Goal: Task Accomplishment & Management: Manage account settings

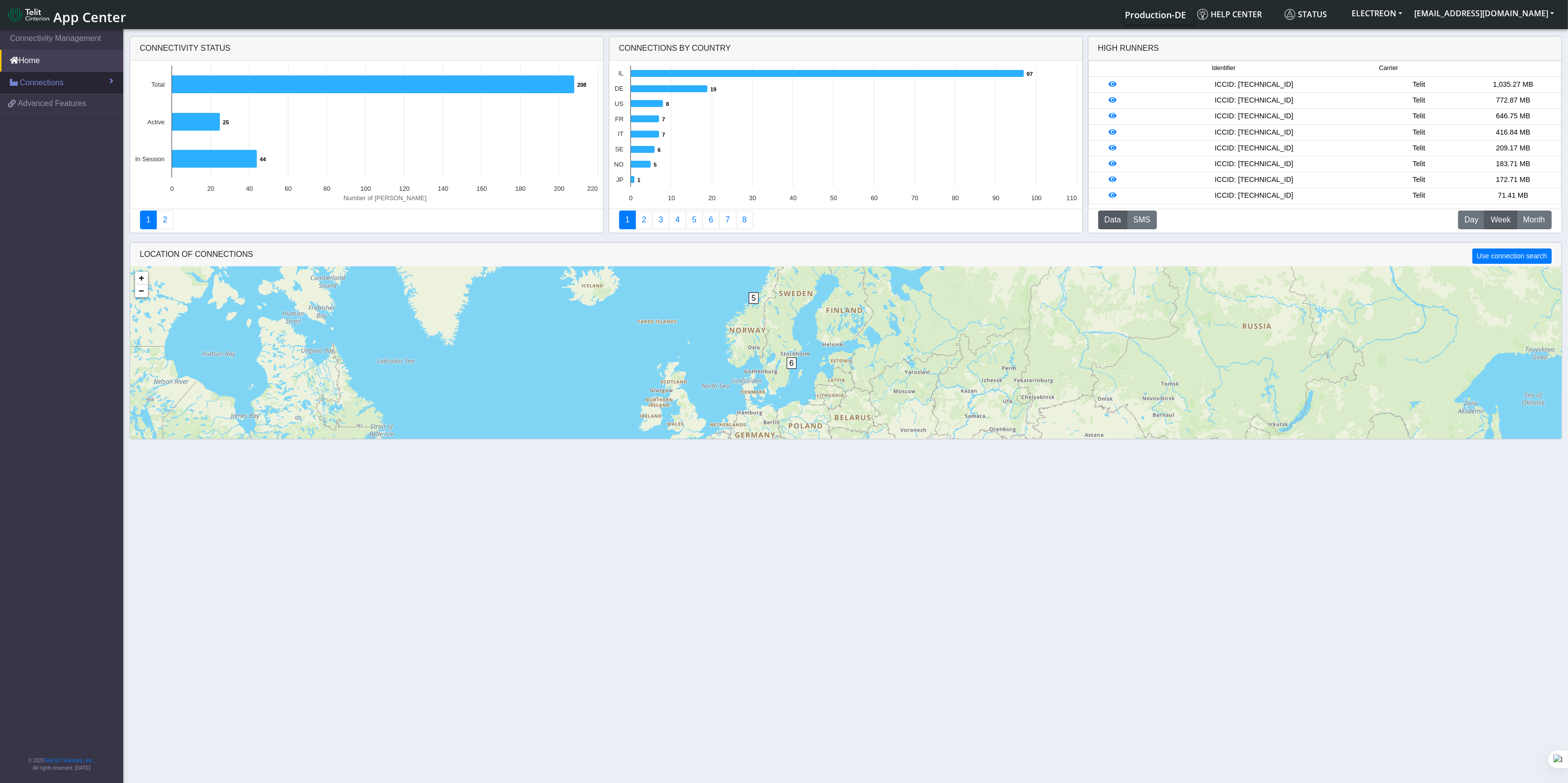
click at [35, 80] on span "Connections" at bounding box center [41, 82] width 44 height 12
click at [40, 107] on link "List" at bounding box center [62, 104] width 124 height 20
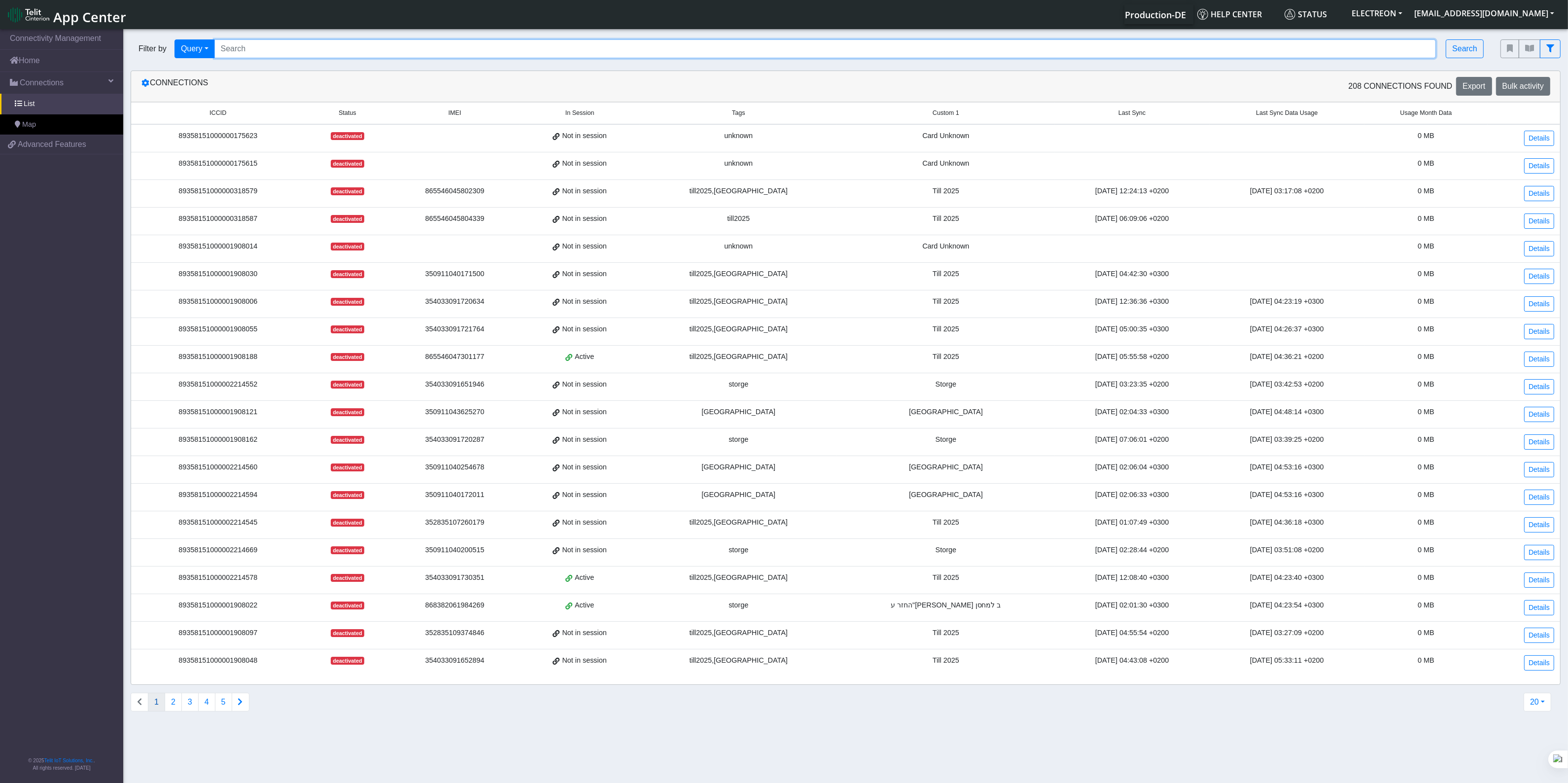
click at [284, 50] on input "Search..." at bounding box center [825, 48] width 1223 height 19
type input "420"
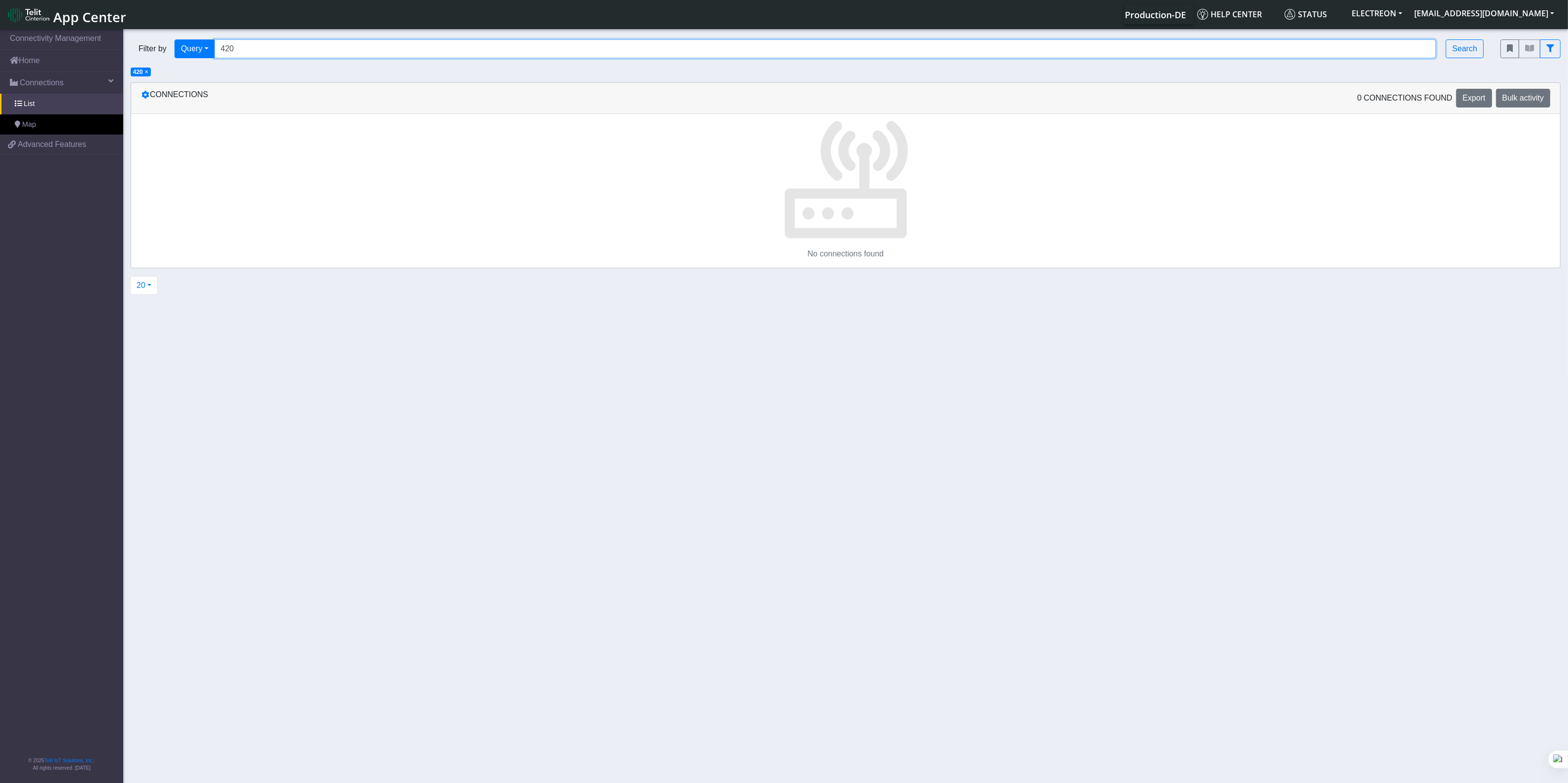
drag, startPoint x: 253, startPoint y: 49, endPoint x: 185, endPoint y: 34, distance: 69.6
click at [185, 34] on div "Filter by Query Query Not connected Tags Country Operator 420 Search" at bounding box center [808, 48] width 1370 height 34
click at [282, 50] on input "Search..." at bounding box center [825, 48] width 1223 height 19
paste input "89358151000023339420"
type input "89358151000023339420"
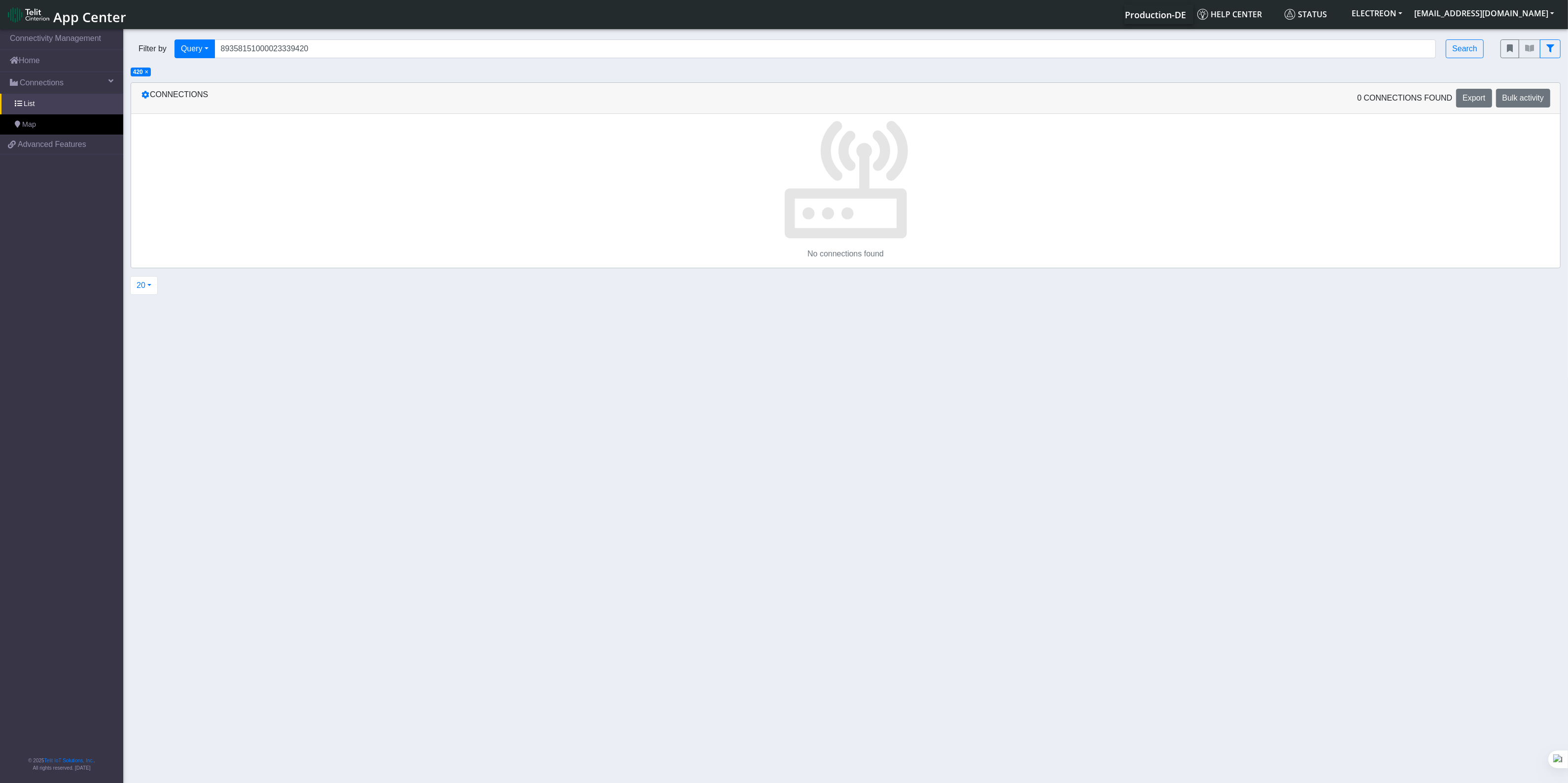
click at [147, 71] on span "×" at bounding box center [146, 72] width 3 height 7
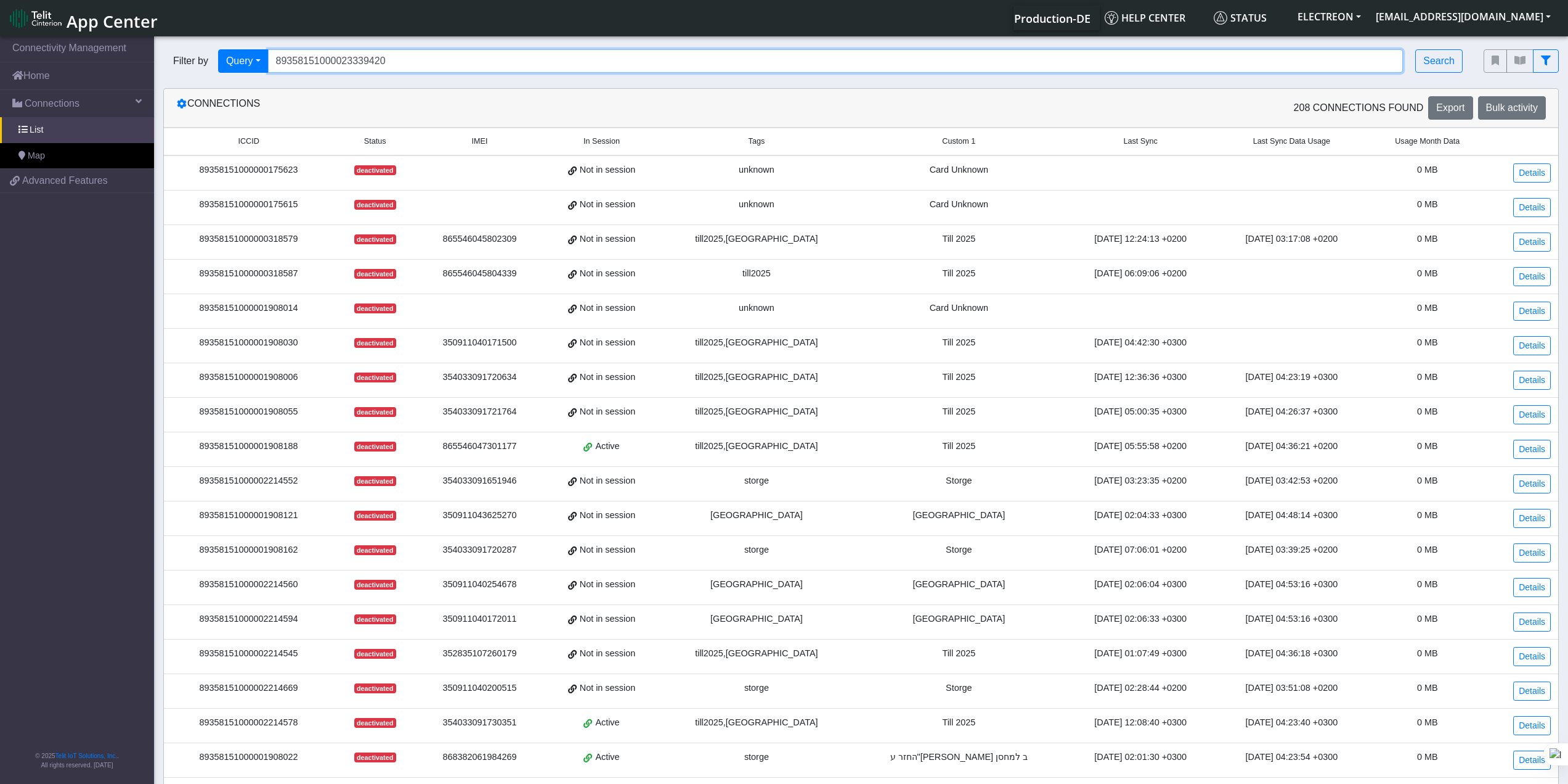
click at [421, 59] on input "89358151000023339420" at bounding box center [835, 61] width 1136 height 23
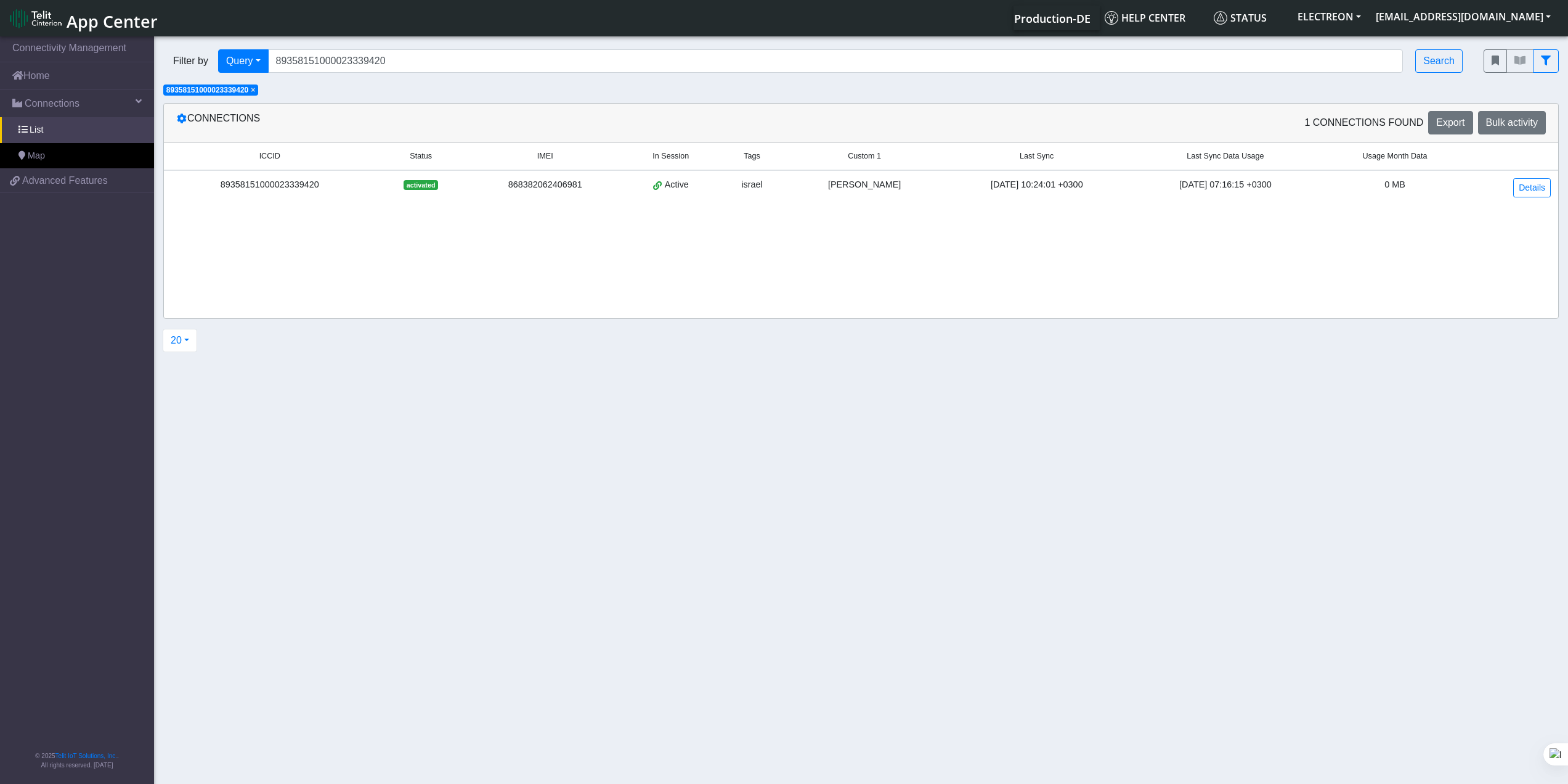
click at [476, 185] on div "868382062406981" at bounding box center [545, 185] width 143 height 14
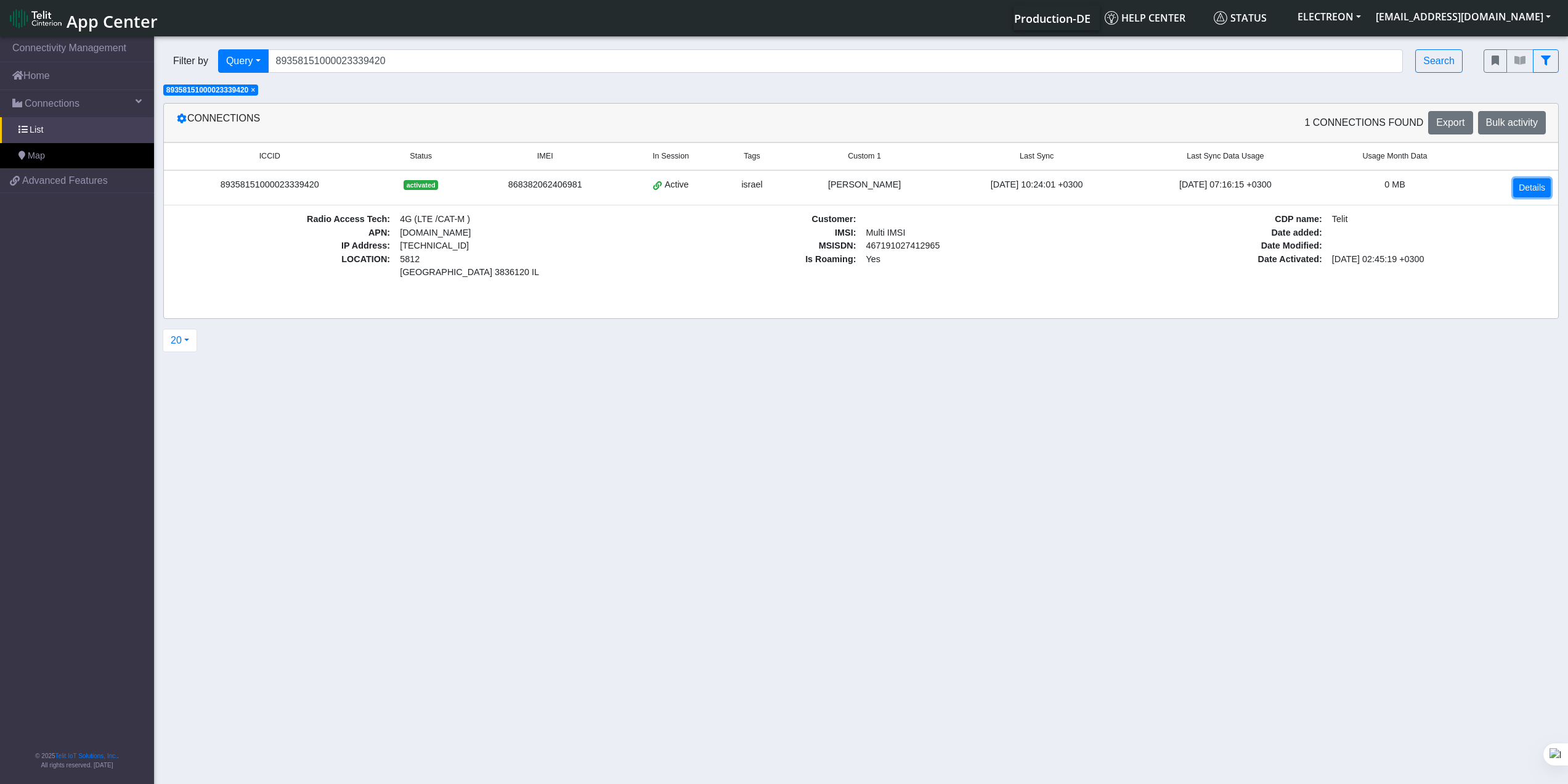
click at [1542, 184] on link "Details" at bounding box center [1532, 188] width 37 height 20
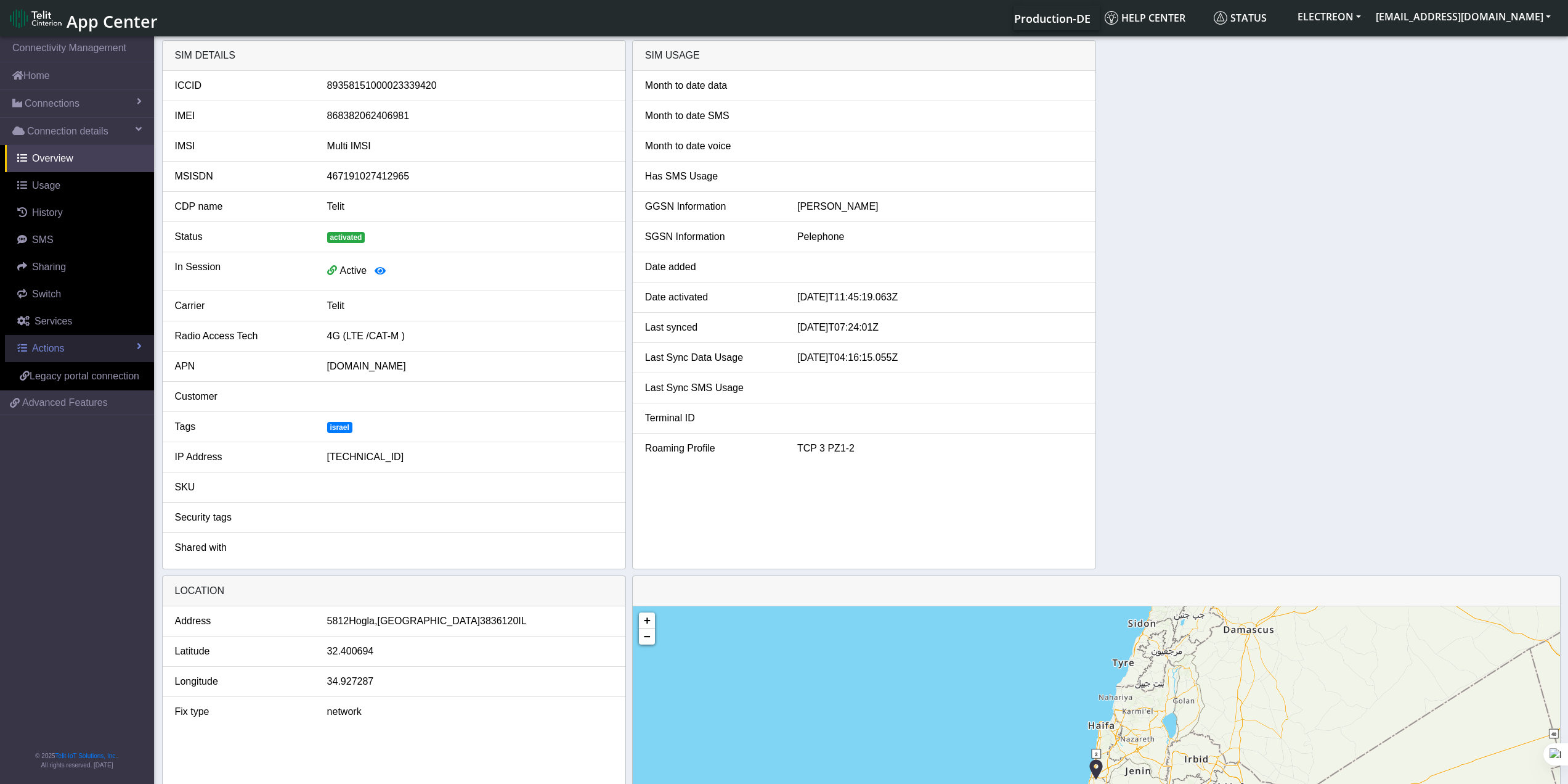
click at [72, 341] on link "Actions" at bounding box center [79, 349] width 149 height 27
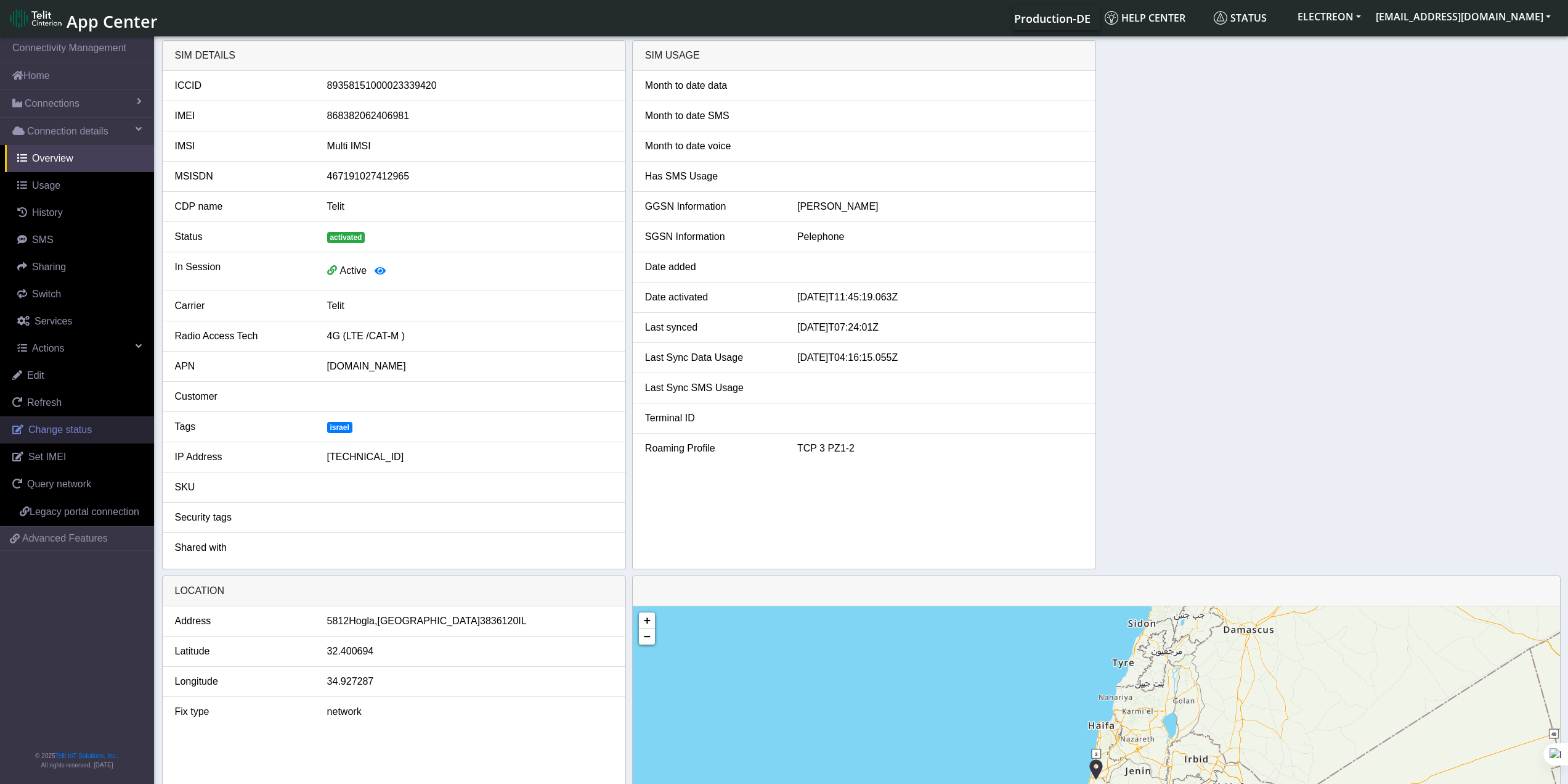
click at [60, 425] on span "Change status" at bounding box center [60, 429] width 64 height 11
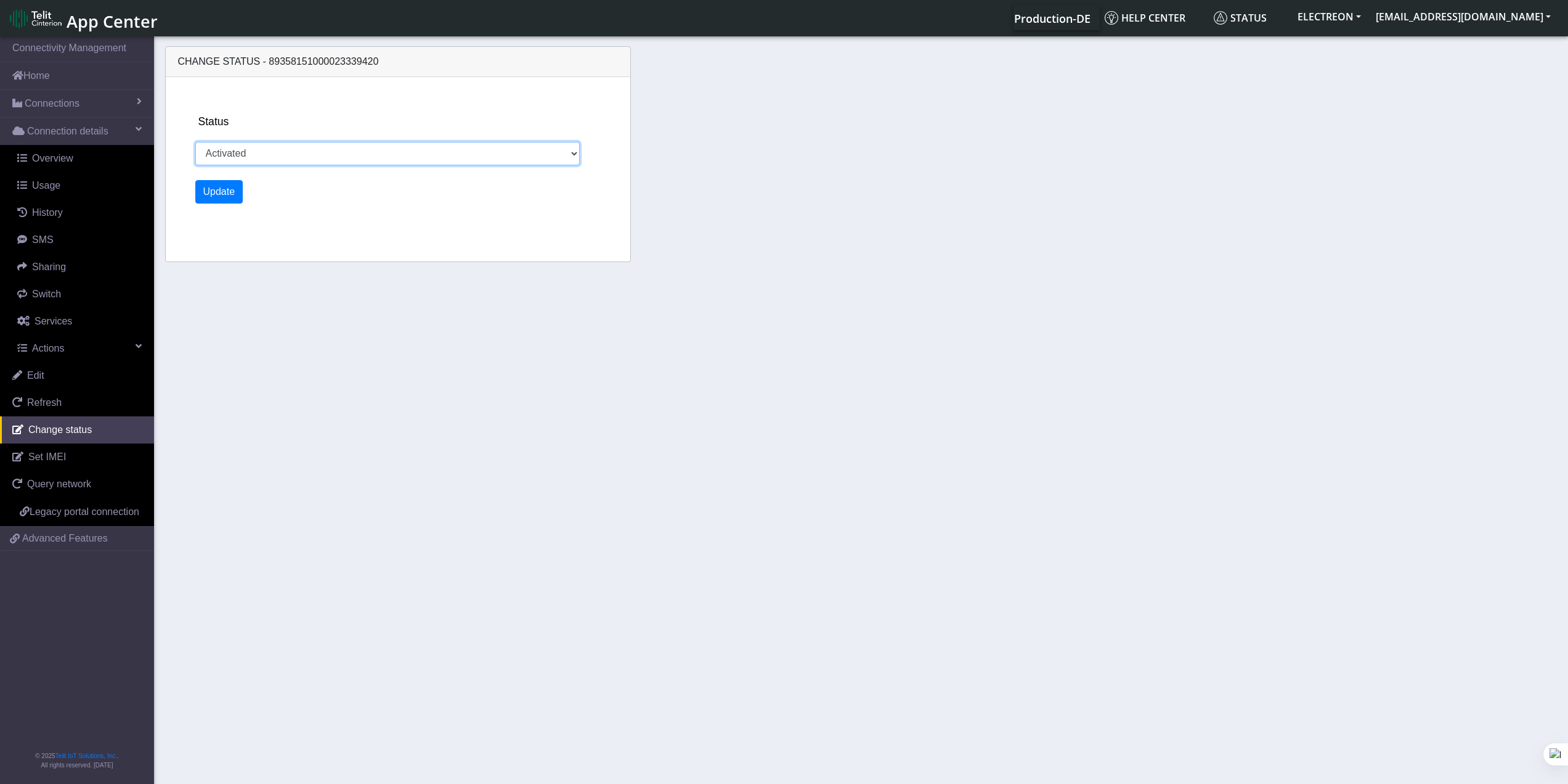
drag, startPoint x: 236, startPoint y: 150, endPoint x: 236, endPoint y: 163, distance: 13.0
click at [236, 150] on select "Activated Deactivated" at bounding box center [388, 153] width 385 height 23
select select "deactivated"
click at [195, 142] on select "Activated Deactivated" at bounding box center [388, 153] width 385 height 23
click at [223, 199] on button "Update" at bounding box center [219, 192] width 48 height 23
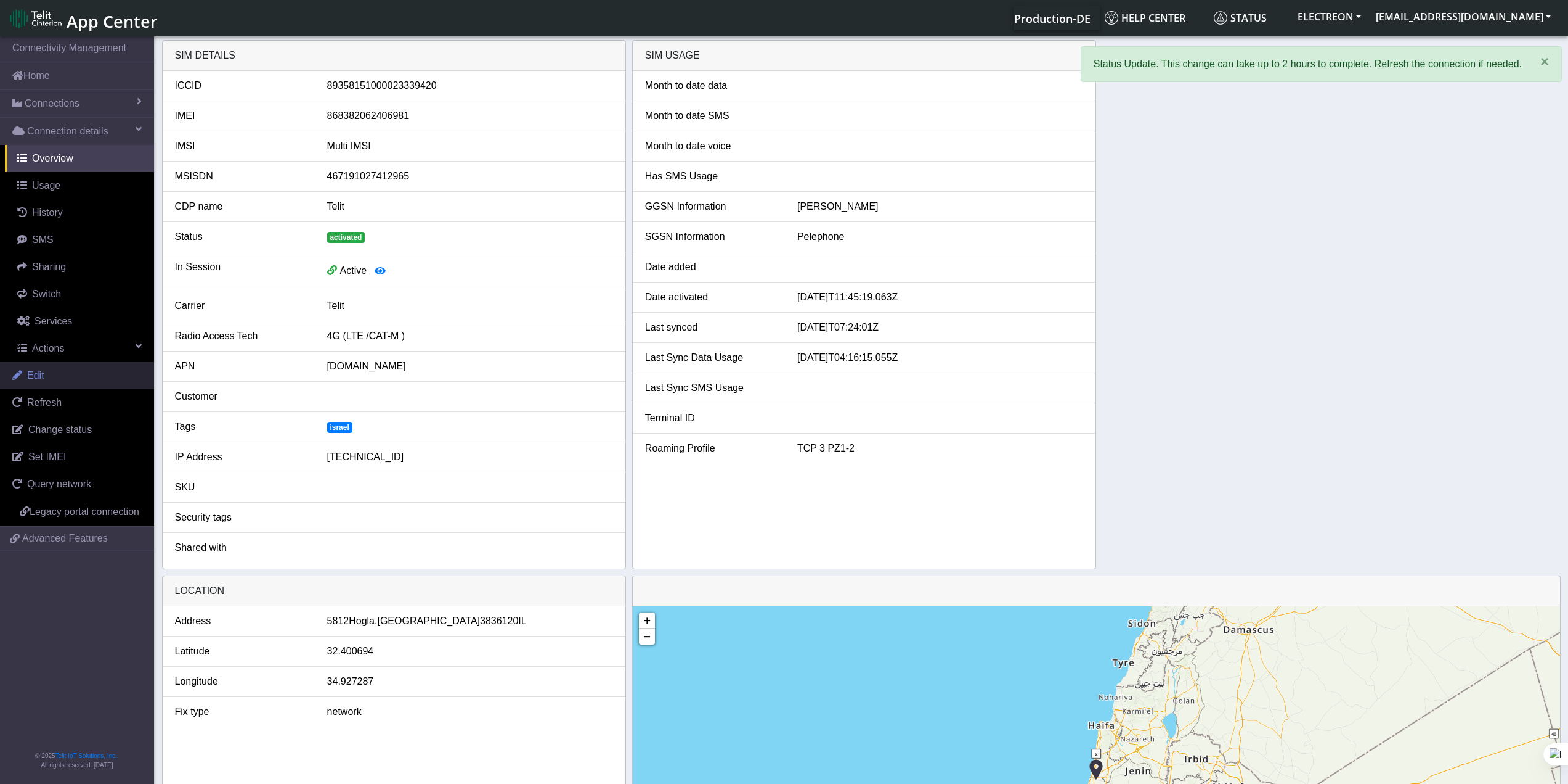
click at [31, 369] on link "Edit" at bounding box center [77, 375] width 154 height 27
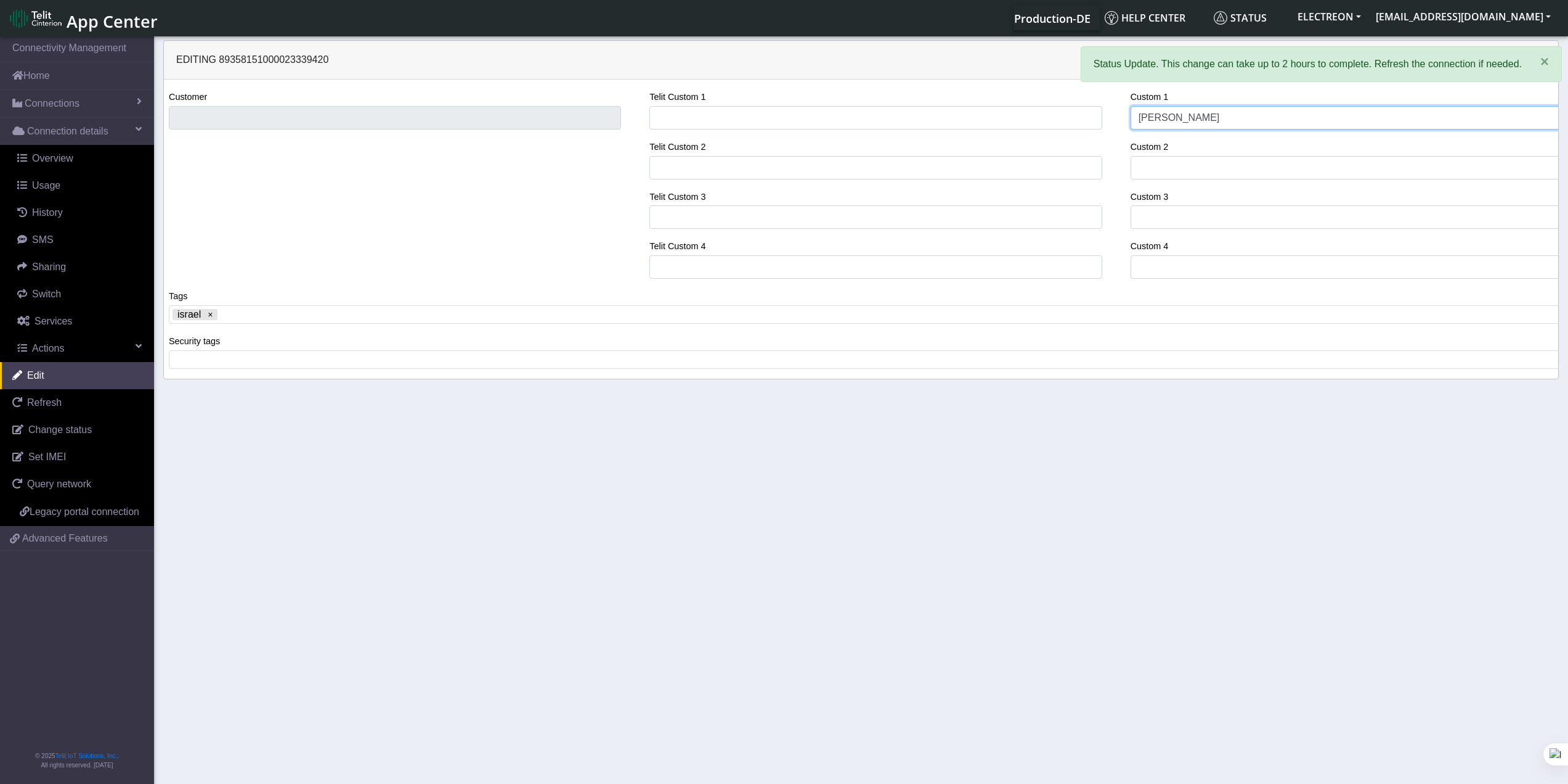
drag, startPoint x: 1216, startPoint y: 112, endPoint x: 1042, endPoint y: 124, distance: 174.4
click at [1042, 124] on div "Customer Telit Custom 1 Telit Custom 2 Telit Custom 3 Telit Custom 4 Custom 1 […" at bounding box center [861, 189] width 1413 height 199
click at [213, 317] on x "remove tag" at bounding box center [210, 314] width 9 height 9
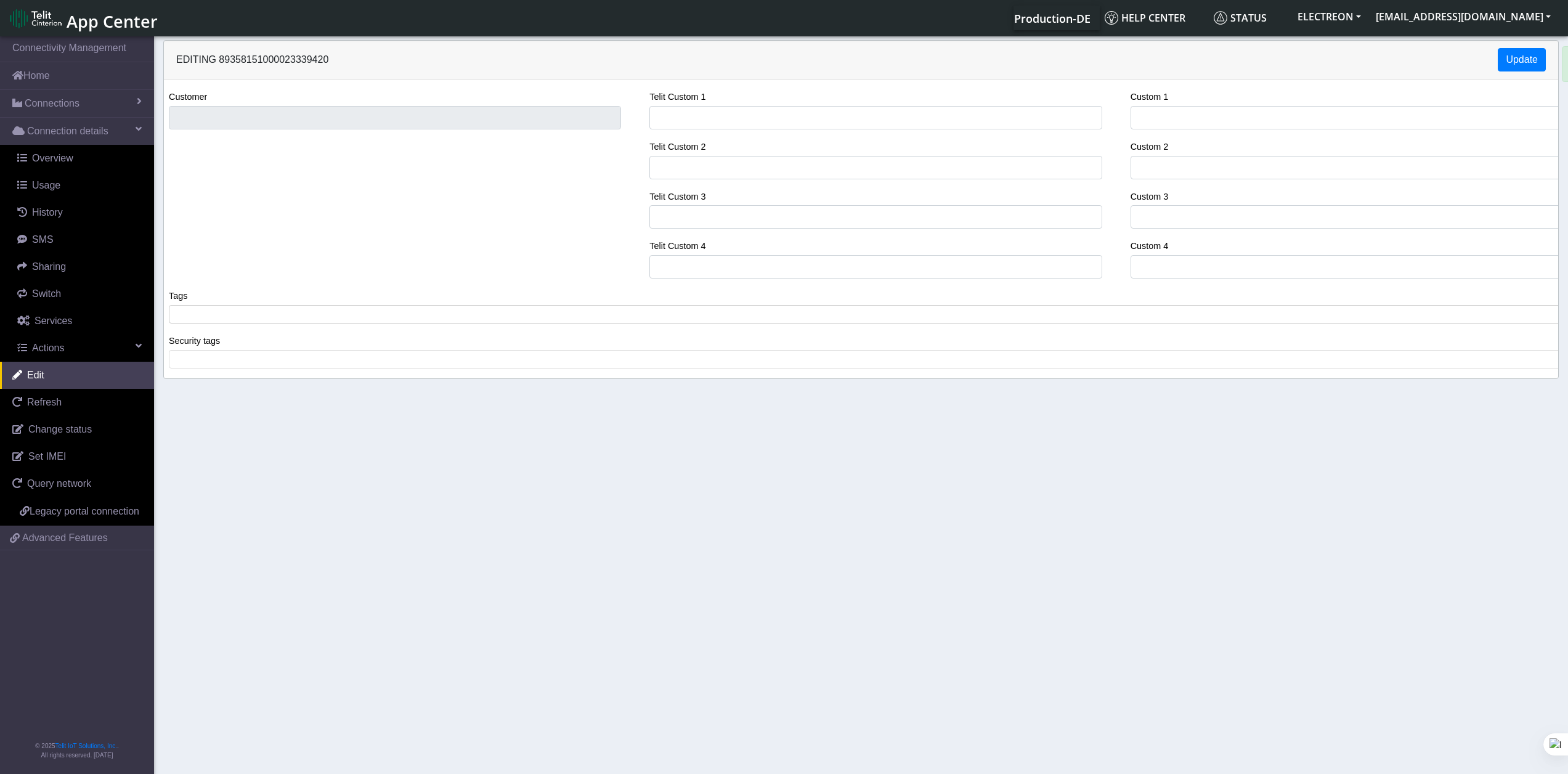
click at [224, 318] on span at bounding box center [867, 314] width 1387 height 11
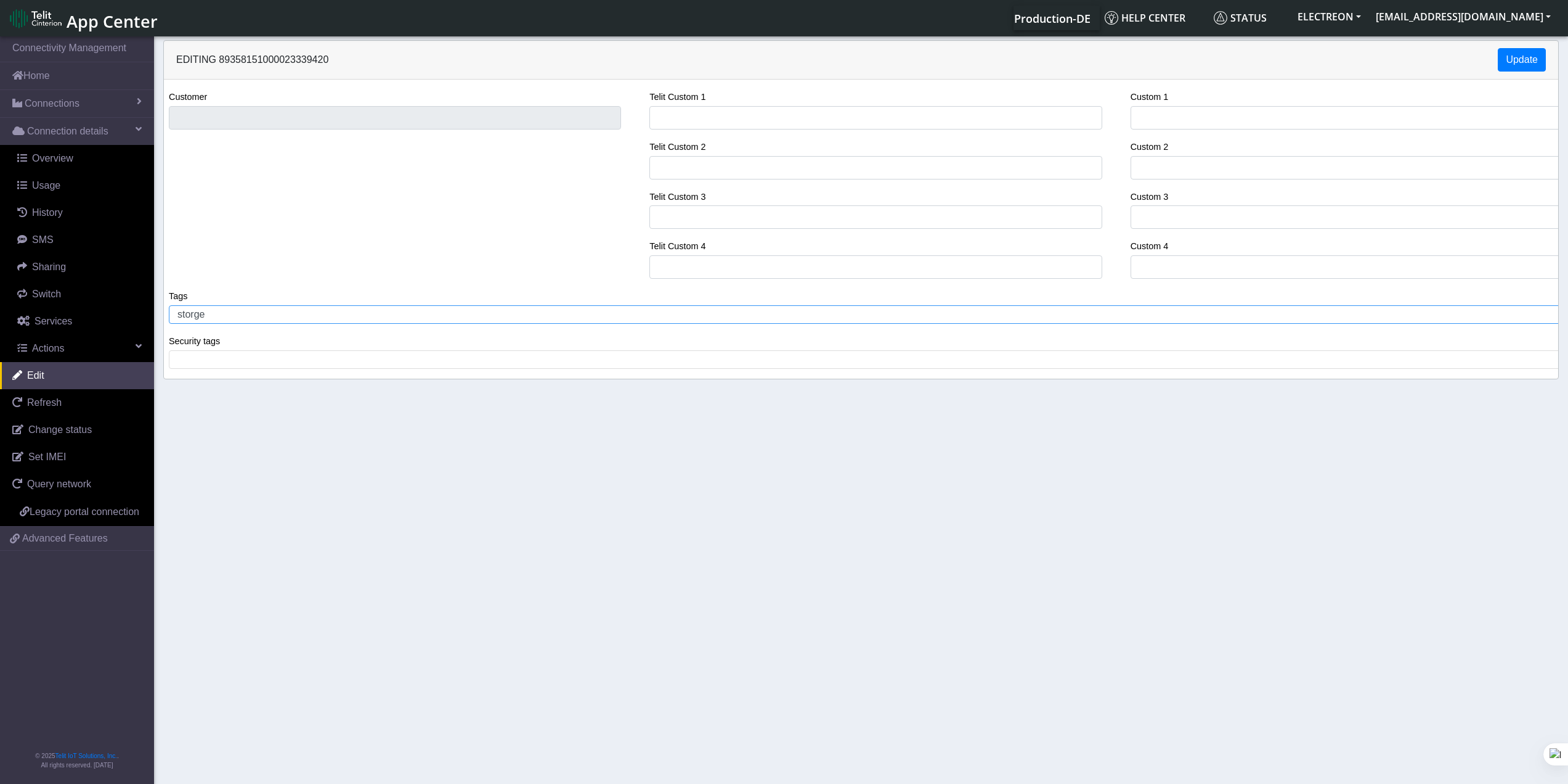
drag, startPoint x: 895, startPoint y: 506, endPoint x: 1181, endPoint y: 283, distance: 362.7
click at [896, 506] on section "Connectivity Management Home Connections List Map Connection details Overview U…" at bounding box center [784, 411] width 1568 height 754
click at [1517, 63] on button "Update" at bounding box center [1521, 60] width 48 height 23
click at [1108, 578] on section "Connectivity Management Home Connections List Map Connection details Overview U…" at bounding box center [784, 411] width 1568 height 754
